Goal: Book appointment/travel/reservation

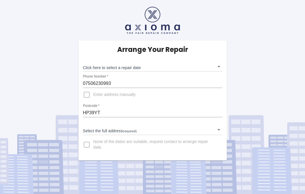
scroll to position [5, 0]
click at [217, 58] on body "Arrange Your Repair Click here to select a repair date ​ Phone Number   * 07506…" at bounding box center [152, 97] width 305 height 194
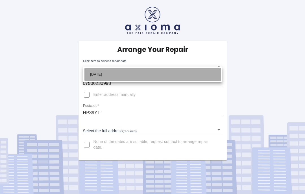
click at [127, 73] on li "[DATE]" at bounding box center [152, 74] width 136 height 13
type input "[DATE]T00:00:00.000Z"
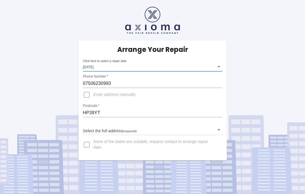
click at [87, 90] on input "Enter address manually" at bounding box center [87, 95] width 14 height 14
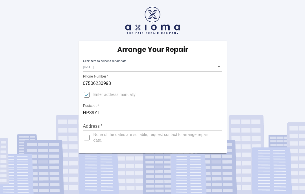
click at [107, 92] on span "Enter address manually" at bounding box center [114, 95] width 42 height 6
click at [93, 91] on input "Enter address manually" at bounding box center [87, 95] width 14 height 14
checkbox input "false"
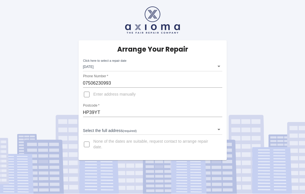
scroll to position [21, 0]
click at [92, 108] on input "HP39YT" at bounding box center [152, 112] width 139 height 9
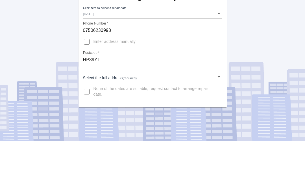
click at [220, 51] on body "Arrange Your Repair Click here to select a repair date [DATE] [DATE]T00:00:00.0…" at bounding box center [152, 97] width 305 height 194
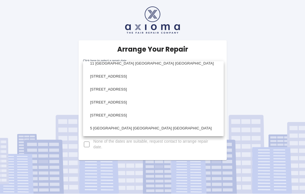
scroll to position [226, 0]
click at [102, 101] on li "[STREET_ADDRESS]" at bounding box center [153, 102] width 138 height 13
type input "[STREET_ADDRESS]"
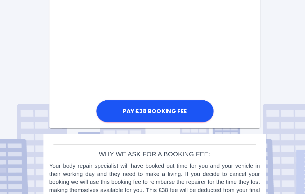
scroll to position [246, 0]
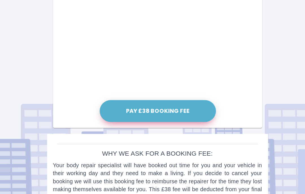
click at [125, 113] on button "Pay £38 Booking Fee" at bounding box center [152, 121] width 82 height 16
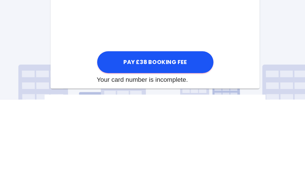
scroll to position [297, 0]
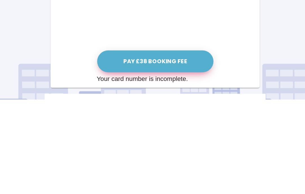
click at [127, 159] on button "Pay £38 Booking Fee" at bounding box center [152, 167] width 82 height 16
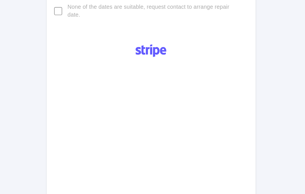
scroll to position [121, 0]
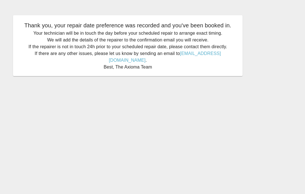
click at [281, 106] on main "Thank you, your repair date preference was recorded and you've been booked in. …" at bounding box center [152, 97] width 305 height 194
